Goal: Task Accomplishment & Management: Use online tool/utility

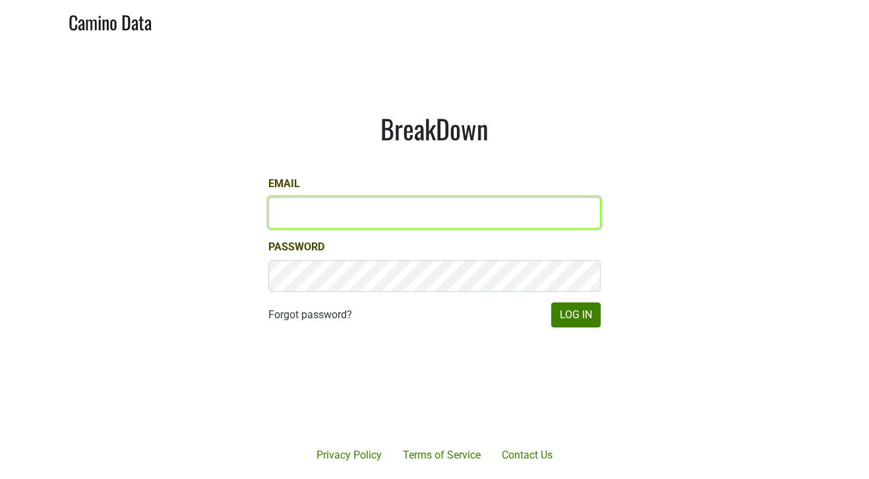
type input "[PERSON_NAME][EMAIL_ADDRESS][DOMAIN_NAME]"
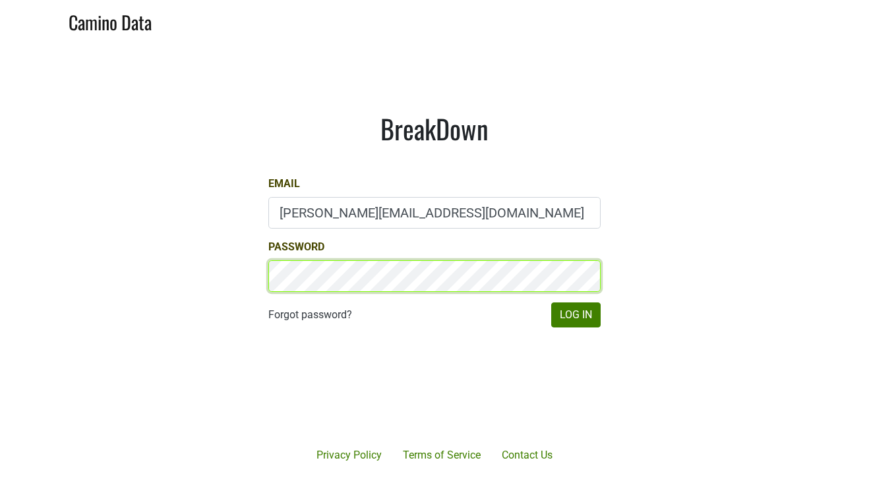
click at [576, 315] on button "Log In" at bounding box center [575, 315] width 49 height 25
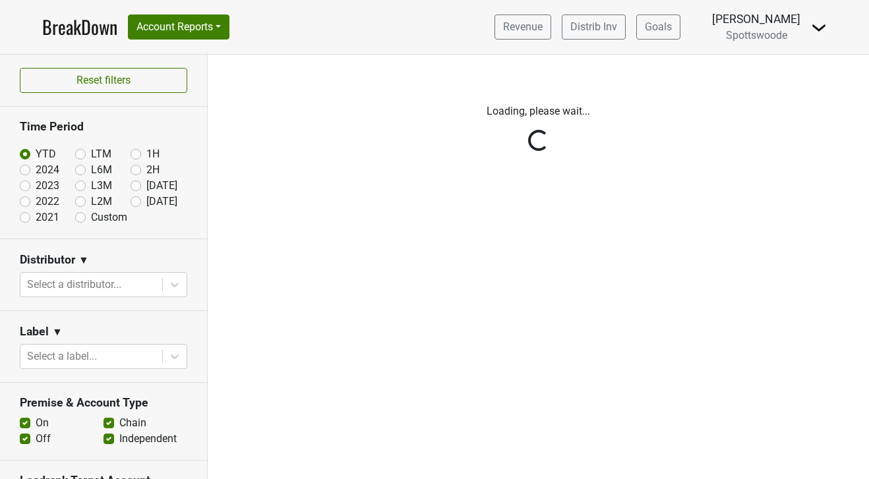
click at [561, 307] on div "Filters Loading, please wait..." at bounding box center [538, 267] width 661 height 425
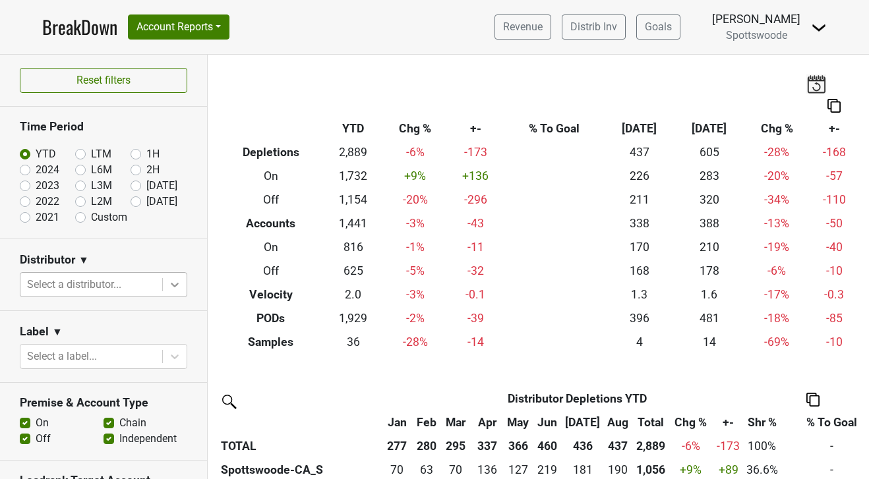
click at [173, 282] on icon at bounding box center [174, 284] width 13 height 13
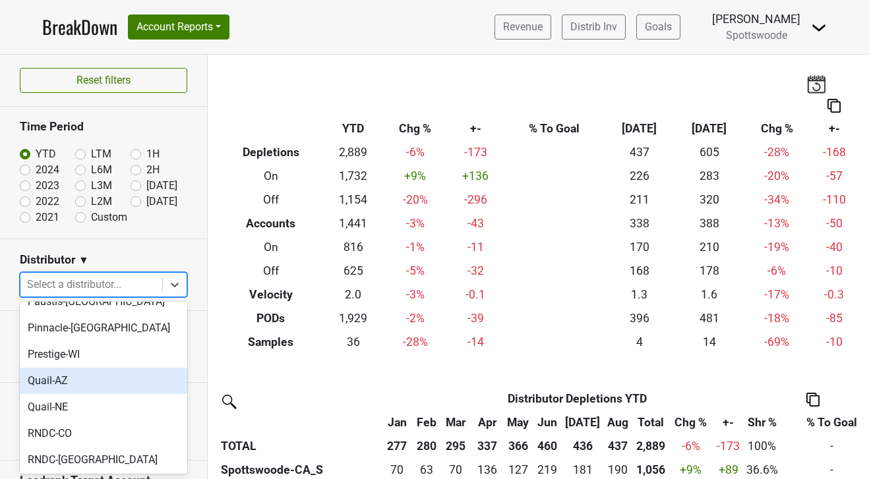
scroll to position [547, 0]
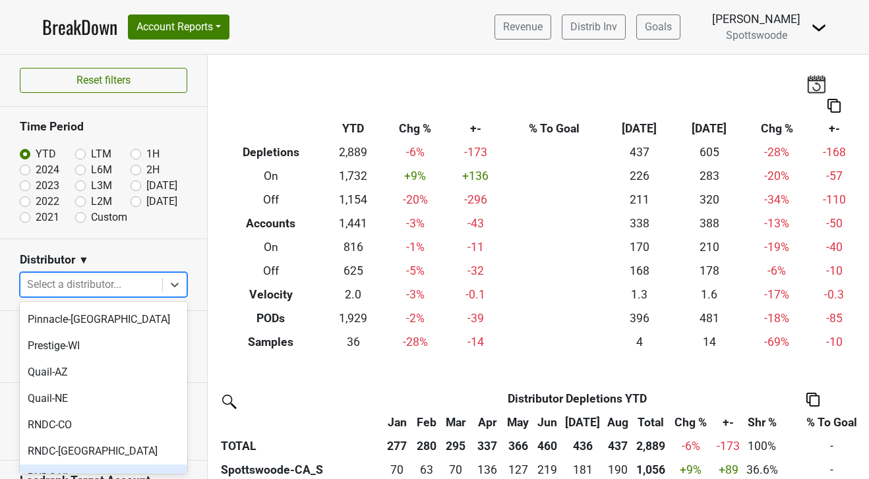
click at [76, 465] on div "RNDC-HI" at bounding box center [103, 478] width 167 height 26
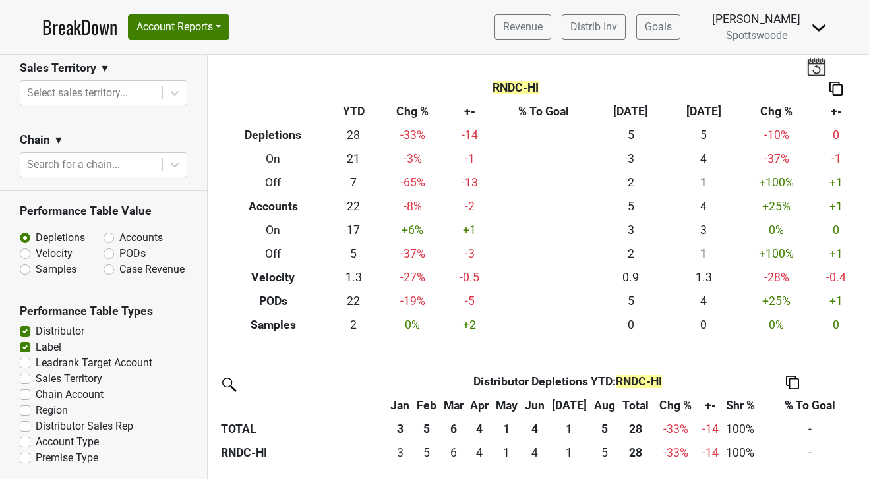
scroll to position [0, 0]
click at [174, 94] on icon at bounding box center [175, 93] width 8 height 5
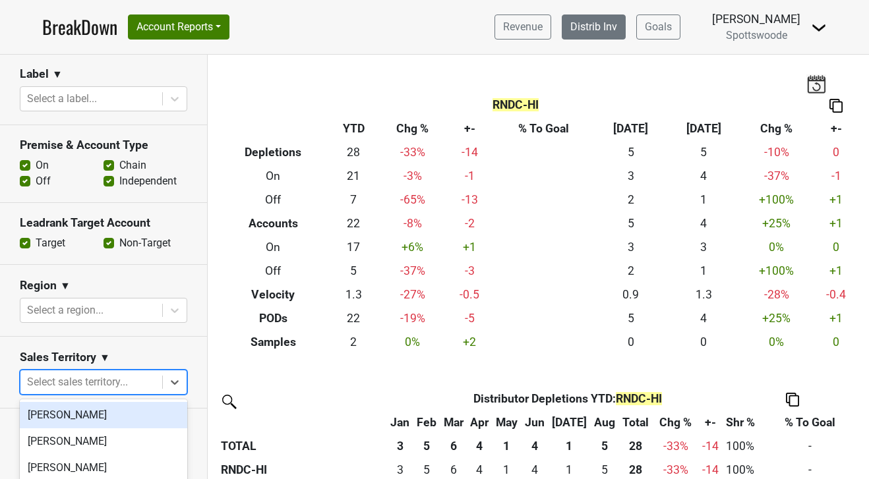
click at [610, 35] on link "Distrib Inv" at bounding box center [594, 27] width 64 height 25
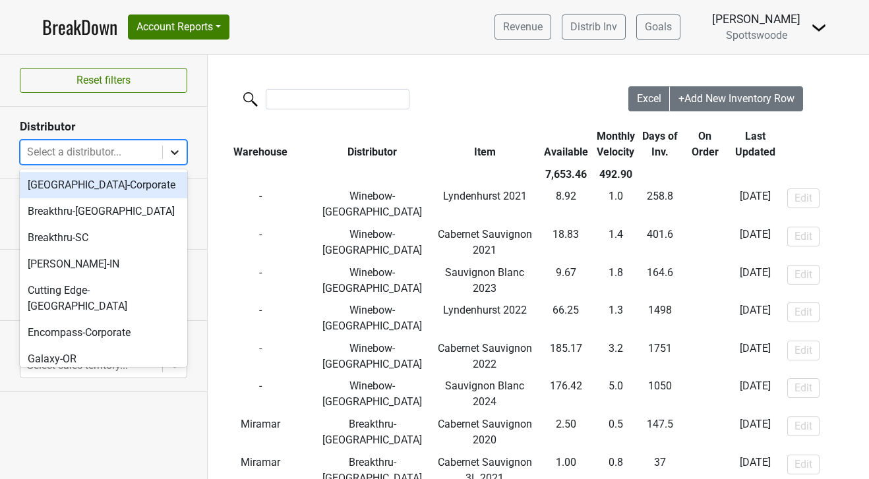
click at [172, 155] on icon at bounding box center [174, 152] width 13 height 13
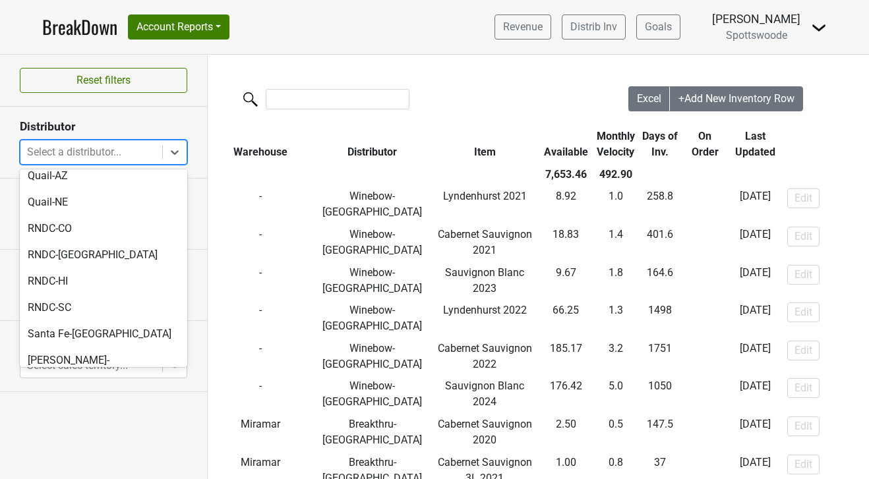
scroll to position [332, 0]
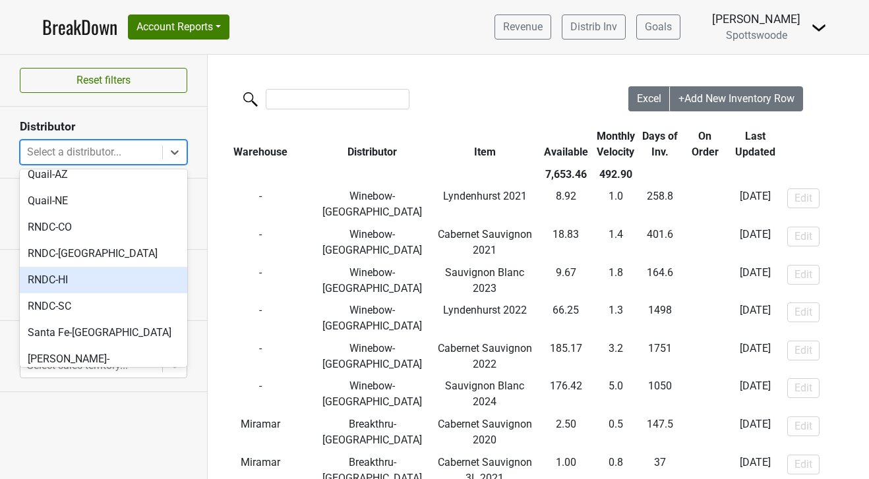
click at [72, 267] on div "RNDC-HI" at bounding box center [103, 280] width 167 height 26
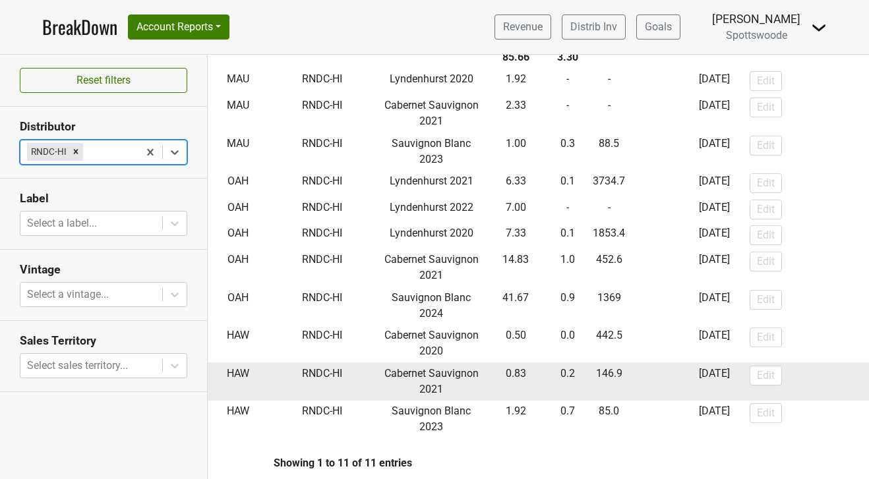
scroll to position [115, 0]
